Goal: Check status

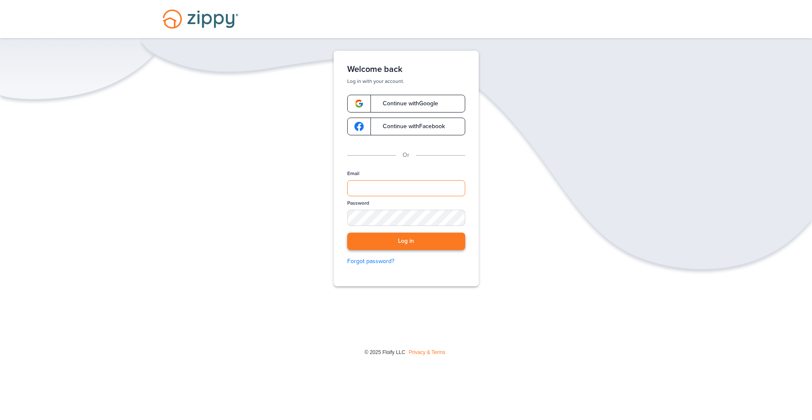
type input "**********"
click at [405, 239] on button "Log in" at bounding box center [406, 241] width 118 height 17
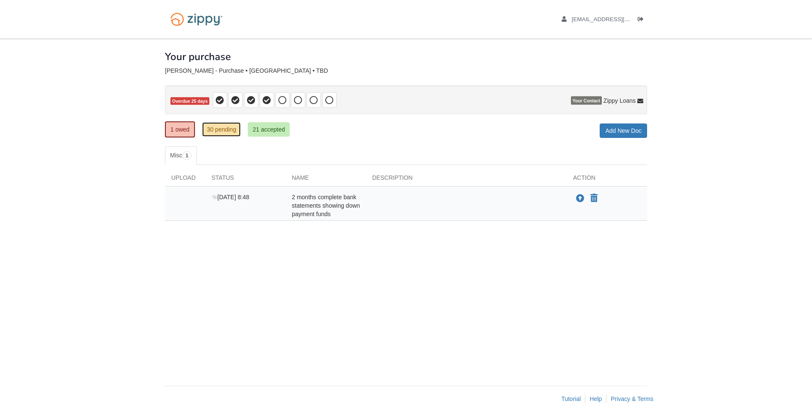
click at [217, 131] on link "30 pending" at bounding box center [221, 129] width 38 height 14
click at [217, 130] on link "30 pending" at bounding box center [221, 129] width 38 height 14
click at [219, 130] on link "30 pending" at bounding box center [221, 129] width 38 height 14
drag, startPoint x: 220, startPoint y: 130, endPoint x: 218, endPoint y: 123, distance: 7.6
click at [220, 129] on link "30 pending" at bounding box center [221, 129] width 38 height 14
